Goal: Book appointment/travel/reservation

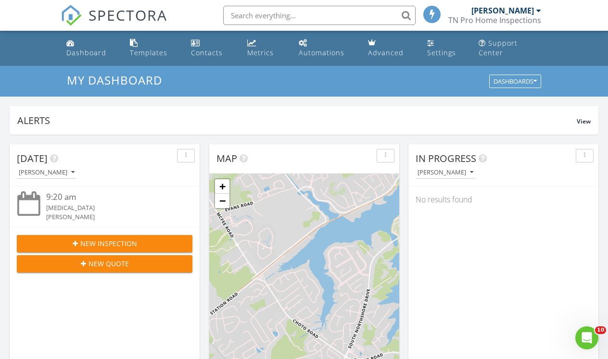
scroll to position [890, 623]
click at [73, 20] on img at bounding box center [71, 15] width 21 height 21
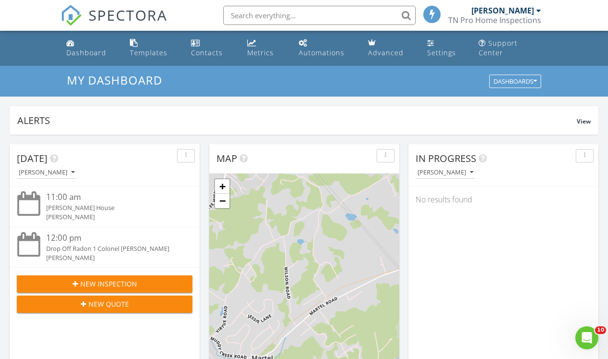
click at [71, 12] on img at bounding box center [71, 15] width 21 height 21
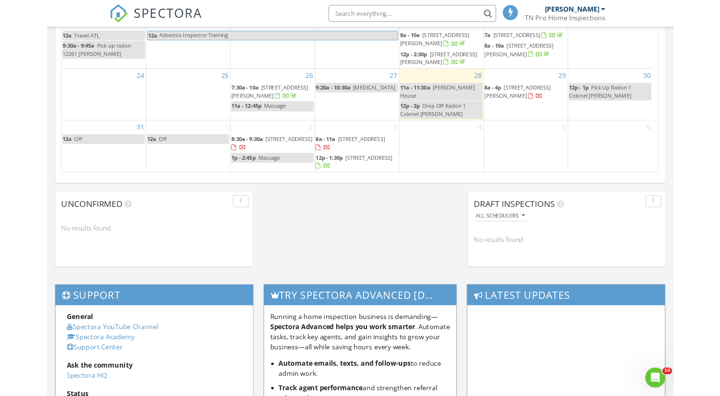
scroll to position [64, 0]
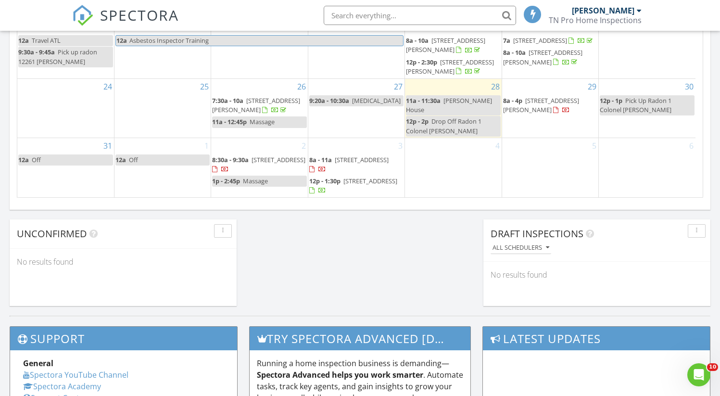
click at [83, 21] on img at bounding box center [82, 15] width 21 height 21
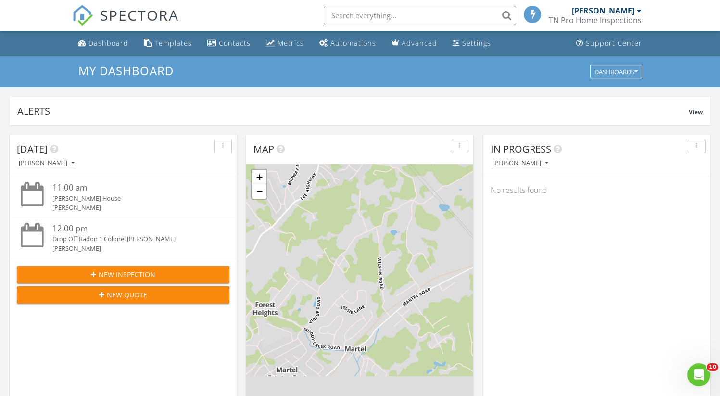
click at [78, 14] on img at bounding box center [82, 15] width 21 height 21
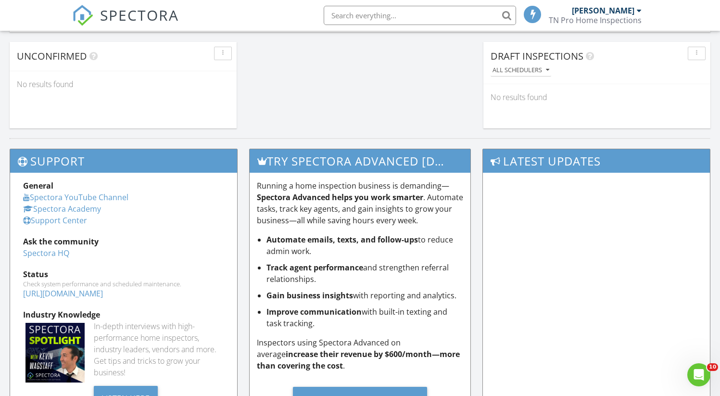
scroll to position [958, 0]
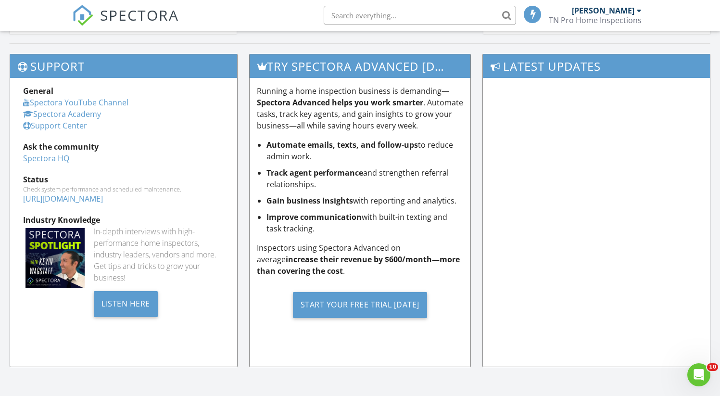
click at [79, 10] on img at bounding box center [82, 15] width 21 height 21
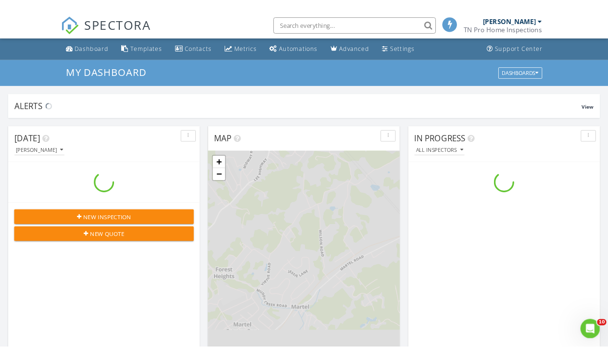
scroll to position [890, 735]
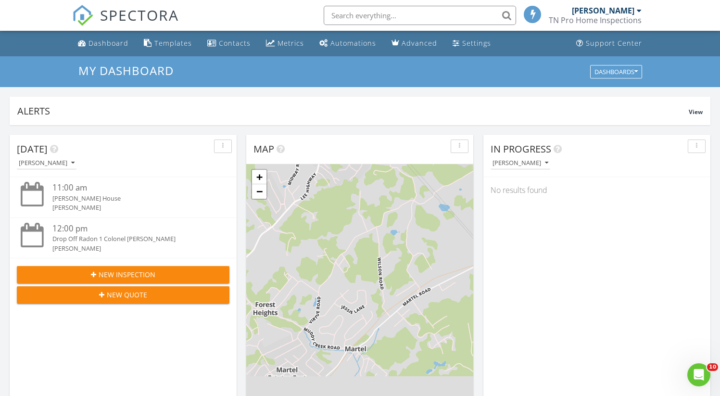
click at [38, 13] on nav "SPECTORA [PERSON_NAME] TN Pro Home Inspections Role: Inspector Change Role Dash…" at bounding box center [360, 15] width 720 height 31
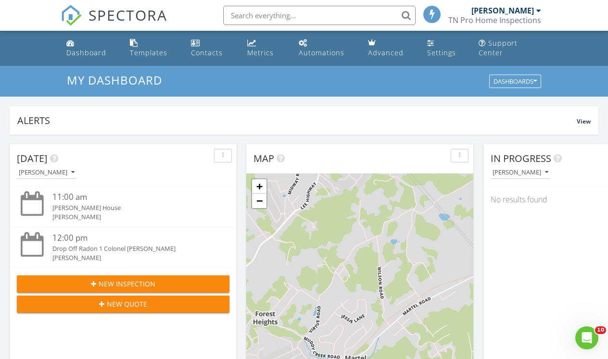
scroll to position [890, 623]
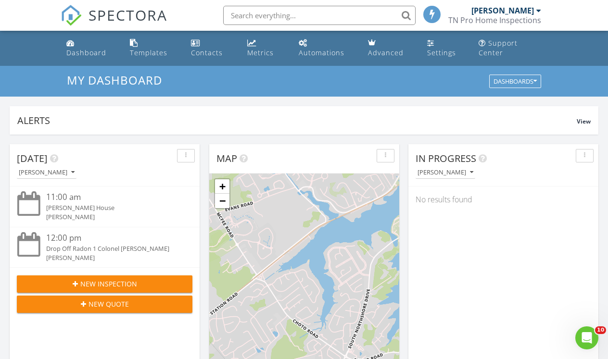
click at [67, 16] on img at bounding box center [71, 15] width 21 height 21
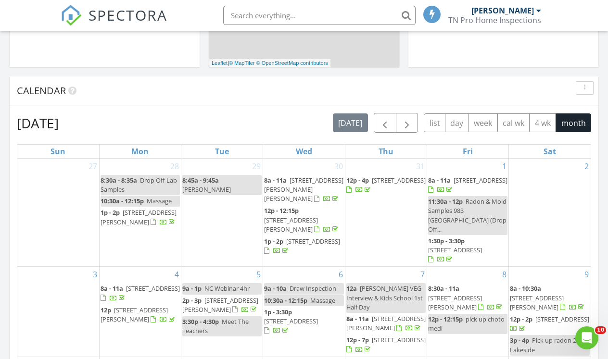
scroll to position [346, 0]
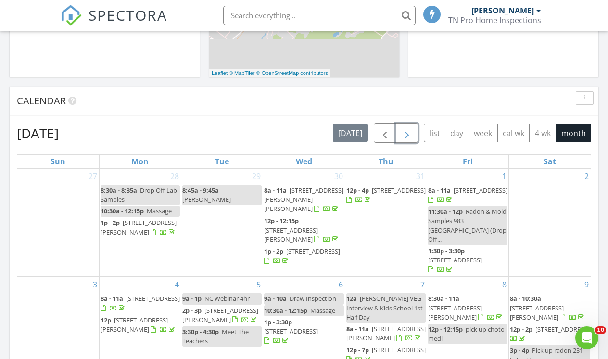
click at [409, 130] on span "button" at bounding box center [407, 133] width 12 height 12
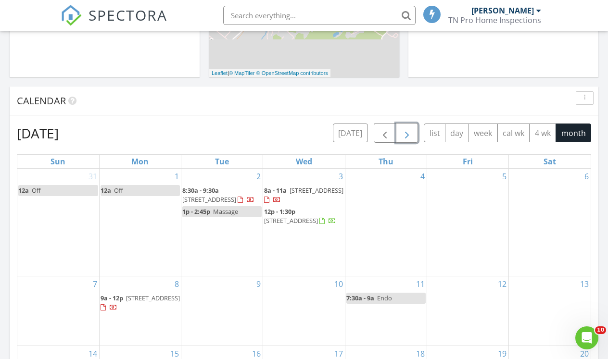
click at [221, 252] on div "2 8:30a - 9:30a [STREET_ADDRESS] 1p - 2:45p Massage" at bounding box center [221, 222] width 81 height 107
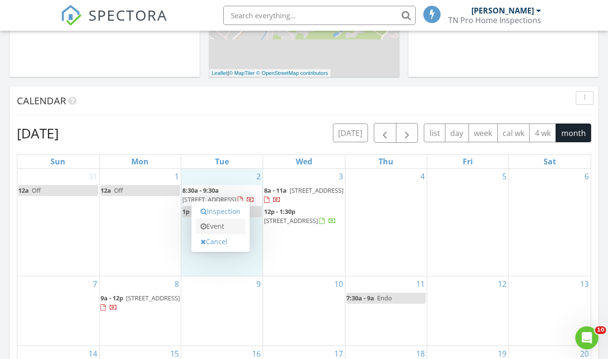
click at [219, 227] on link "Event" at bounding box center [221, 226] width 50 height 15
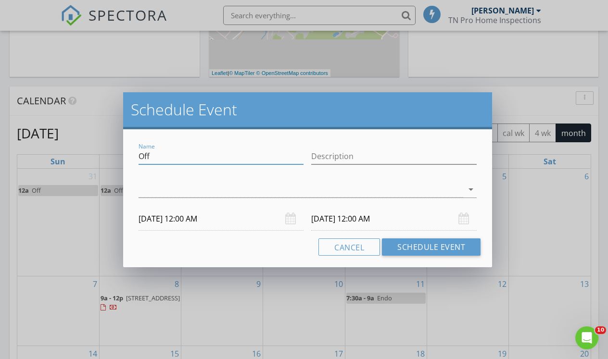
click at [194, 157] on input "Off" at bounding box center [221, 157] width 165 height 16
type input "O"
type input "HIE Draw Insp."
click at [148, 189] on div at bounding box center [301, 190] width 325 height 16
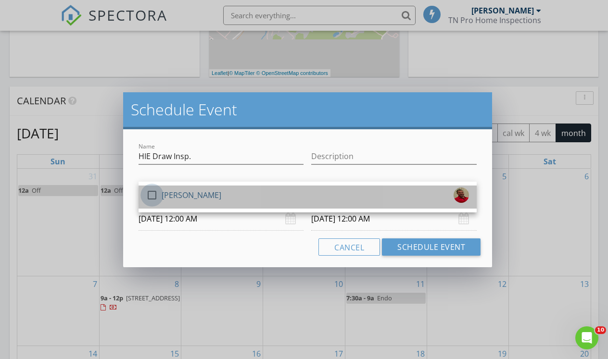
click at [151, 200] on div at bounding box center [152, 195] width 16 height 16
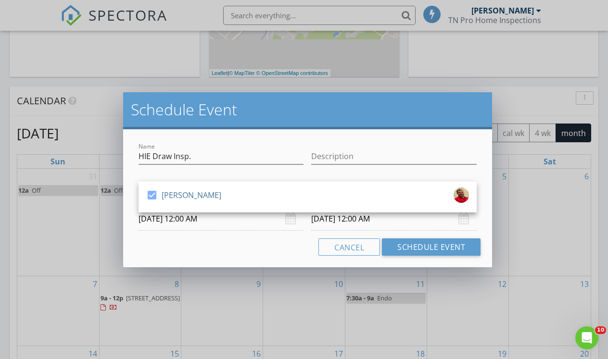
click at [156, 221] on input "[DATE] 12:00 AM" at bounding box center [221, 219] width 165 height 24
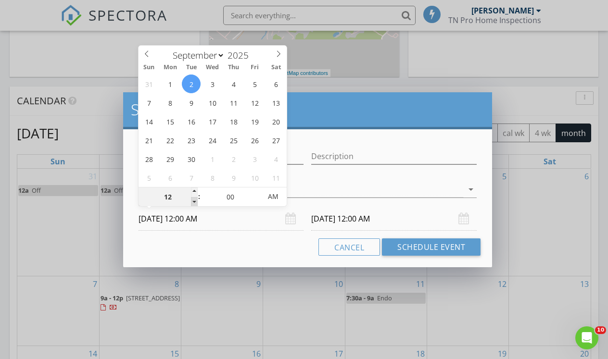
type input "11"
type input "[DATE] 11:00 PM"
click at [195, 205] on span at bounding box center [194, 202] width 7 height 10
type input "[DATE] 11:00 PM"
type input "10"
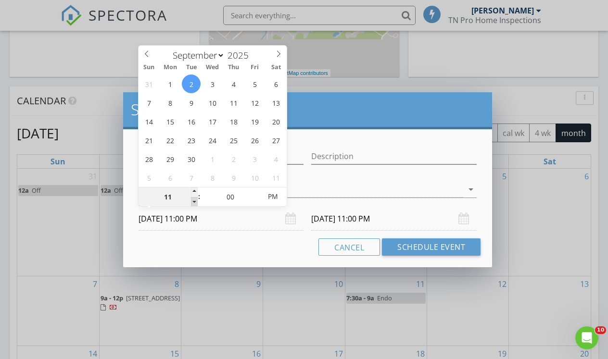
type input "[DATE] 10:00 PM"
click at [195, 205] on span at bounding box center [194, 202] width 7 height 10
type input "[DATE] 10:00 PM"
type input "05"
type input "[DATE] 10:05 PM"
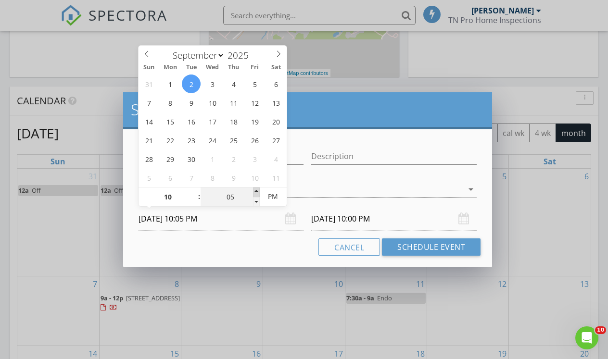
click at [258, 192] on span at bounding box center [256, 193] width 7 height 10
type input "10"
type input "[DATE] 10:10 PM"
click at [258, 192] on span at bounding box center [256, 193] width 7 height 10
type input "15"
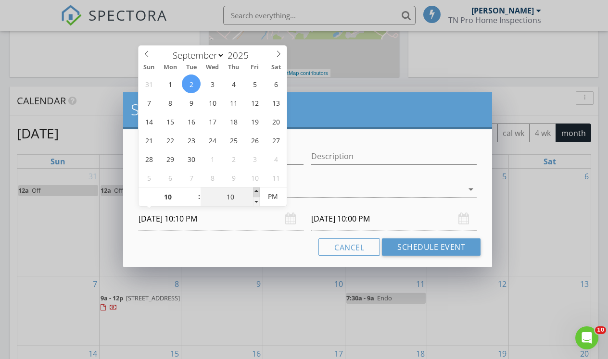
type input "[DATE] 10:15 PM"
click at [258, 192] on span at bounding box center [256, 193] width 7 height 10
type input "15"
type input "[DATE] 10:15 PM"
type input "20"
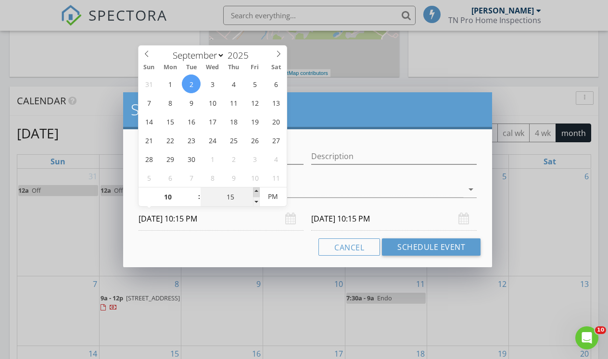
type input "[DATE] 10:20 PM"
click at [258, 192] on span at bounding box center [256, 193] width 7 height 10
type input "20"
type input "[DATE] 10:20 PM"
type input "25"
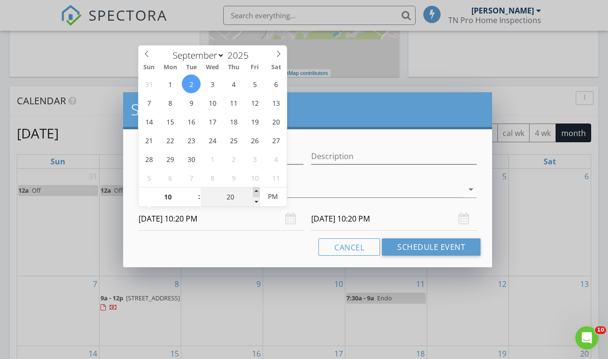
type input "[DATE] 10:25 PM"
click at [258, 192] on span at bounding box center [256, 193] width 7 height 10
type input "25"
type input "[DATE] 10:25 PM"
type input "30"
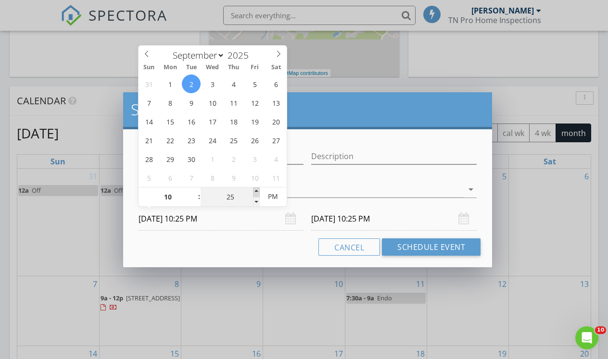
type input "[DATE] 10:30 PM"
click at [258, 192] on span at bounding box center [256, 193] width 7 height 10
type input "30"
type input "[DATE] 10:30 PM"
type input "[DATE] 10:30 AM"
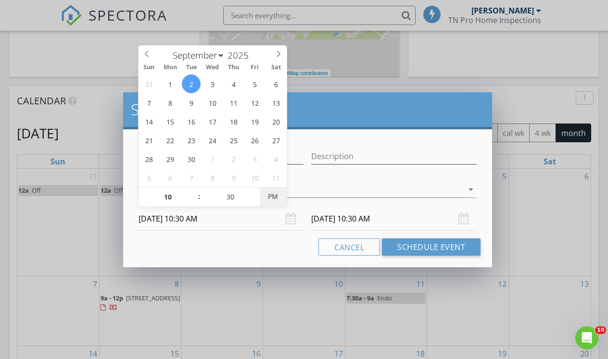
click at [274, 198] on span "PM" at bounding box center [273, 196] width 26 height 19
click at [328, 217] on input "[DATE] 10:30 AM" at bounding box center [393, 219] width 165 height 24
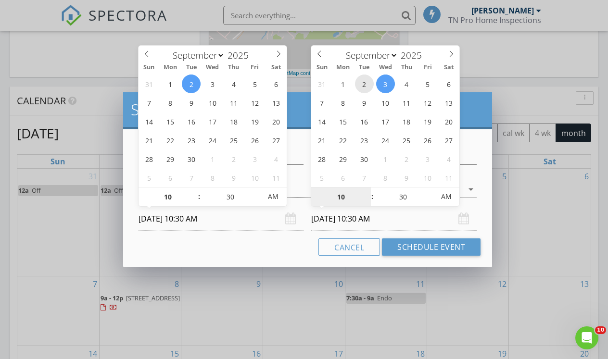
type input "[DATE] 10:30 AM"
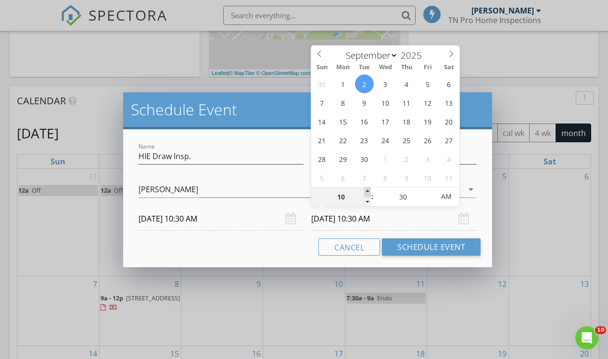
type input "11"
type input "[DATE] 11:30 AM"
click at [367, 189] on span at bounding box center [367, 193] width 7 height 10
type input "25"
type input "[DATE] 11:25 AM"
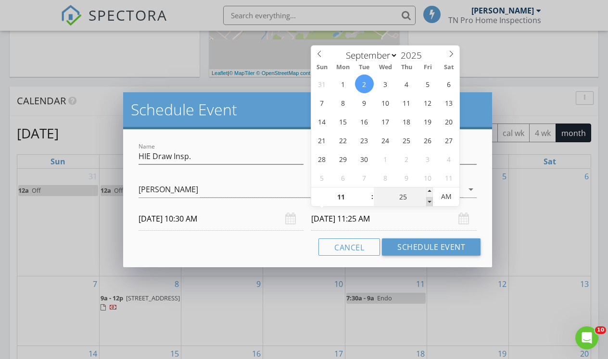
click at [429, 200] on span at bounding box center [429, 202] width 7 height 10
type input "20"
type input "[DATE] 11:20 AM"
click at [429, 200] on span at bounding box center [429, 202] width 7 height 10
type input "15"
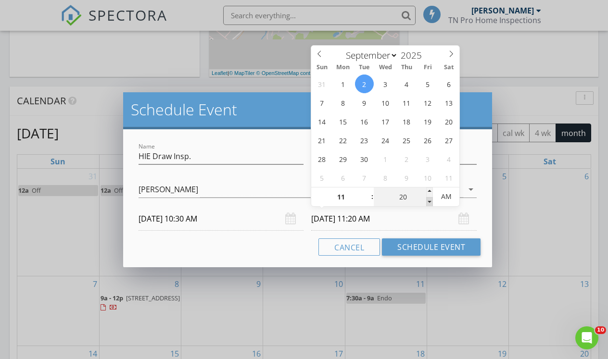
type input "[DATE] 11:15 AM"
click at [429, 200] on span at bounding box center [429, 202] width 7 height 10
type input "10"
type input "[DATE] 11:10 AM"
click at [429, 200] on span at bounding box center [429, 202] width 7 height 10
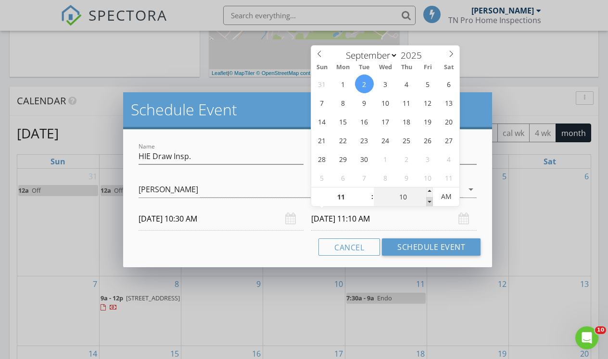
type input "05"
type input "[DATE] 11:05 AM"
click at [429, 200] on span at bounding box center [429, 202] width 7 height 10
type input "00"
type input "[DATE] 11:00 AM"
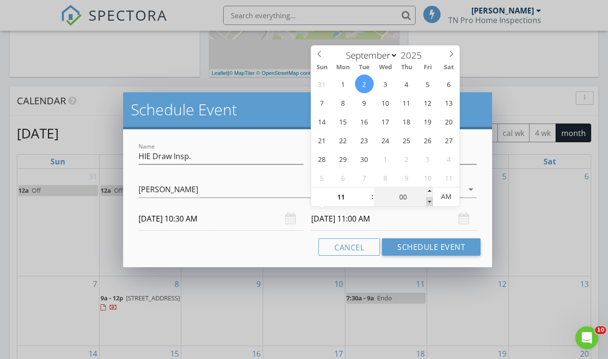
click at [429, 200] on span at bounding box center [429, 202] width 7 height 10
click at [286, 249] on div "Cancel Schedule Event" at bounding box center [308, 247] width 346 height 17
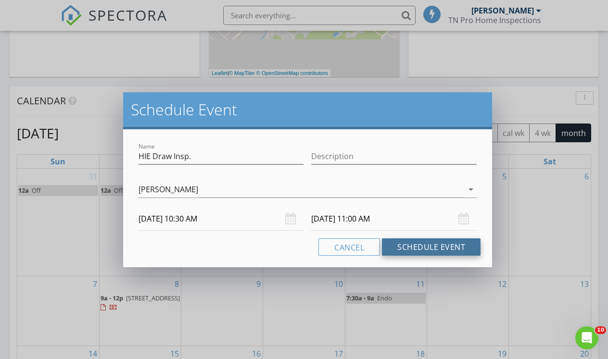
click at [426, 244] on button "Schedule Event" at bounding box center [431, 247] width 99 height 17
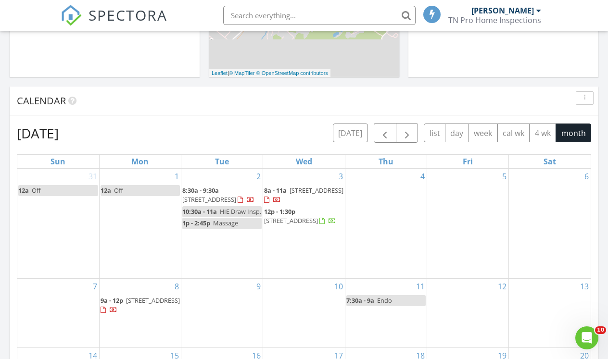
click at [140, 214] on div "1 12a Off" at bounding box center [140, 224] width 81 height 110
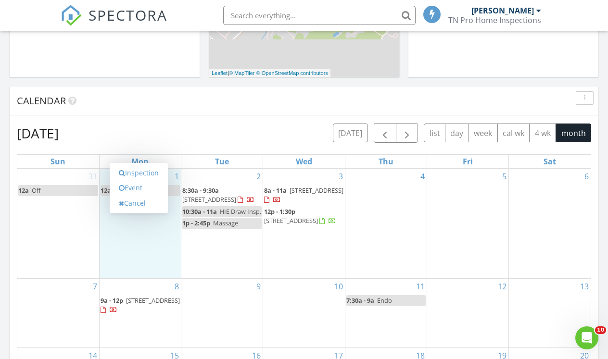
click at [140, 127] on div "[DATE] [DATE] list day week cal wk 4 wk month" at bounding box center [304, 133] width 574 height 20
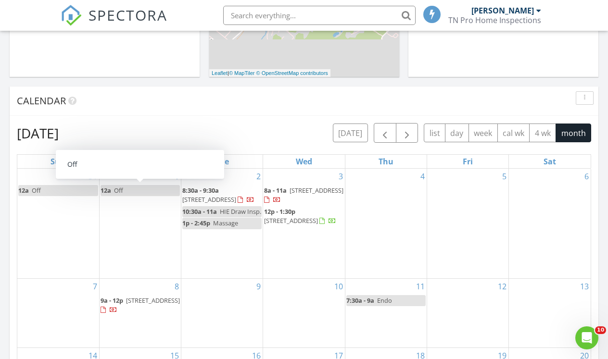
click at [138, 189] on link "12a Off" at bounding box center [140, 190] width 79 height 11
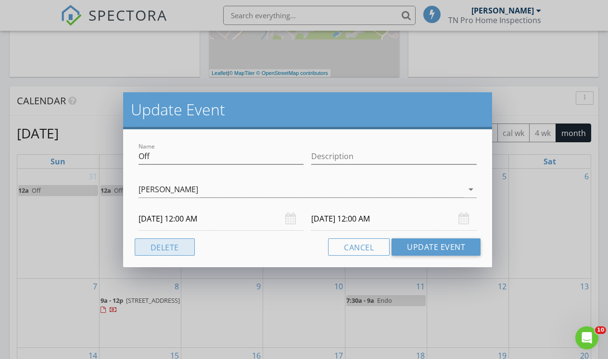
click at [168, 244] on button "Delete" at bounding box center [165, 247] width 60 height 17
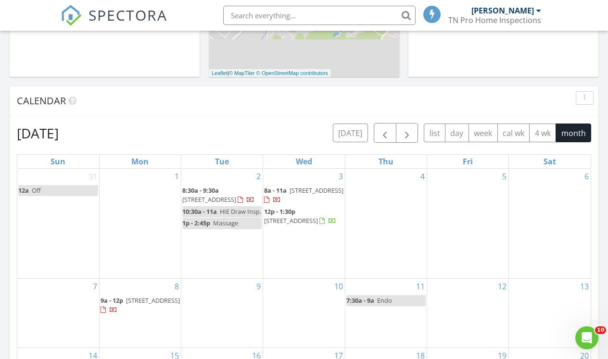
click at [149, 95] on div "Calendar" at bounding box center [297, 101] width 560 height 14
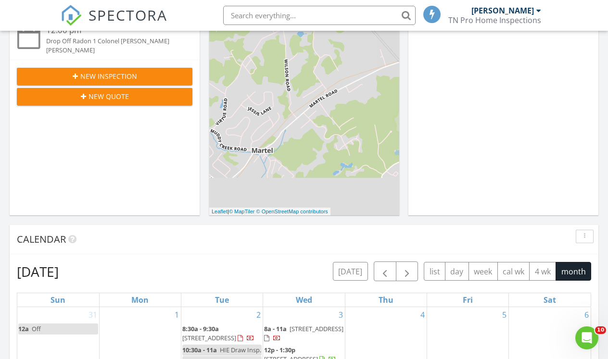
scroll to position [209, 0]
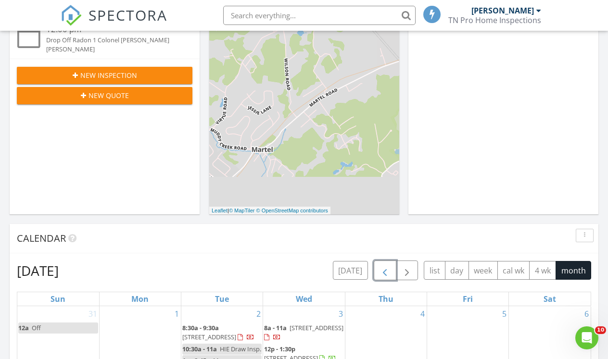
click at [380, 266] on span "button" at bounding box center [385, 271] width 12 height 12
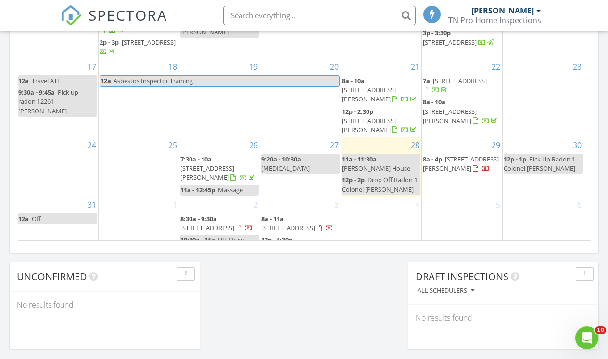
scroll to position [139, 0]
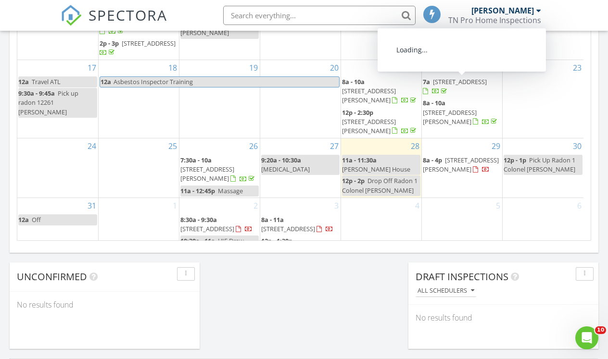
click at [456, 83] on span "[STREET_ADDRESS]" at bounding box center [460, 81] width 54 height 9
